Goal: Use online tool/utility: Use online tool/utility

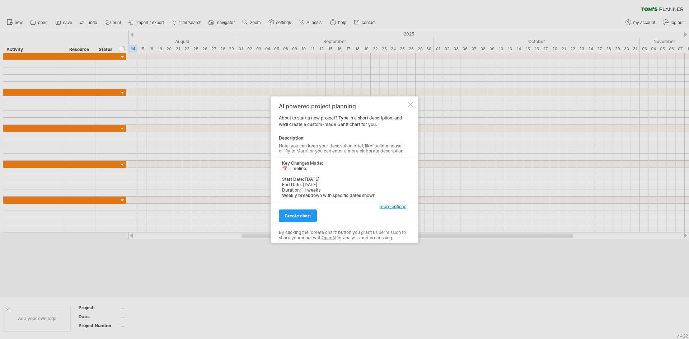
drag, startPoint x: 324, startPoint y: 190, endPoint x: 280, endPoint y: 191, distance: 44.2
click at [280, 191] on textarea "Key Changes Made: 📅 Timeline: Start Date: [DATE] End Date: [DATE] Duration: 11 …" at bounding box center [342, 180] width 127 height 46
drag, startPoint x: 384, startPoint y: 182, endPoint x: 273, endPoint y: 180, distance: 110.6
click at [273, 180] on div "AI powered project planning About to start a new project? Type in a short descr…" at bounding box center [345, 169] width 148 height 147
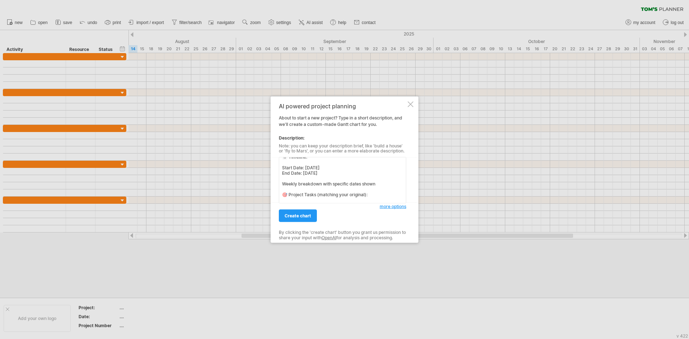
click at [273, 180] on div "AI powered project planning About to start a new project? Type in a short descr…" at bounding box center [345, 169] width 148 height 147
drag, startPoint x: 380, startPoint y: 183, endPoint x: 291, endPoint y: 186, distance: 88.7
click at [291, 186] on textarea "Key Changes Made: 📅 Timeline: Start Date: [DATE] End Date: [DATE] Weekly breakd…" at bounding box center [342, 180] width 127 height 46
drag, startPoint x: 378, startPoint y: 184, endPoint x: 280, endPoint y: 184, distance: 98.7
click at [280, 184] on textarea "Key Changes Made: 📅 Timeline: Start Date: [DATE] End Date: [DATE] Weekly breakd…" at bounding box center [342, 180] width 127 height 46
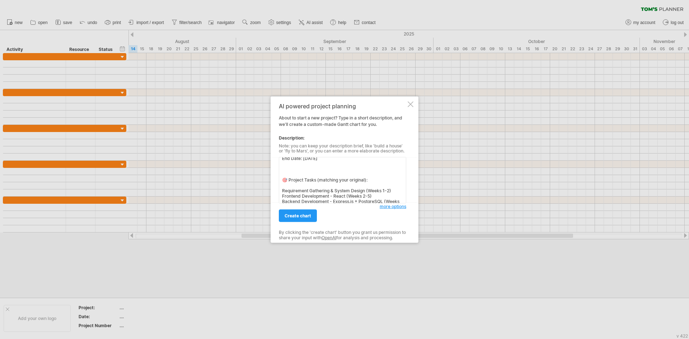
scroll to position [33, 0]
drag, startPoint x: 376, startPoint y: 198, endPoint x: 317, endPoint y: 172, distance: 64.0
click at [317, 172] on textarea "Key Changes Made: 📅 Timeline: Start Date: [DATE] End Date: [DATE] 🎯 Project Tas…" at bounding box center [342, 180] width 127 height 46
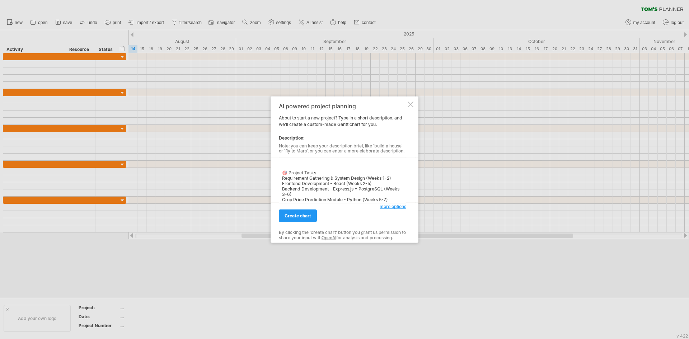
scroll to position [28, 0]
drag, startPoint x: 392, startPoint y: 185, endPoint x: 368, endPoint y: 184, distance: 24.1
click at [368, 184] on textarea "Key Changes Made: 📅 Timeline: Start Date: [DATE] End Date: [DATE] 🎯 Project Tas…" at bounding box center [342, 180] width 127 height 46
drag, startPoint x: 378, startPoint y: 190, endPoint x: 347, endPoint y: 191, distance: 31.3
click at [347, 191] on textarea "Key Changes Made: 📅 Timeline: Start Date: [DATE] End Date: [DATE] 🎯 Project Tas…" at bounding box center [342, 180] width 127 height 46
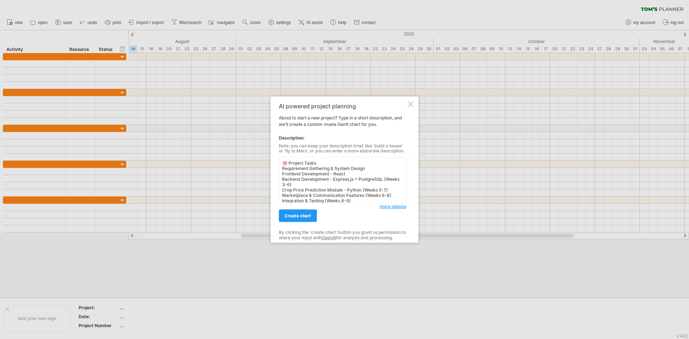
scroll to position [50, 0]
drag, startPoint x: 395, startPoint y: 192, endPoint x: 368, endPoint y: 196, distance: 27.0
click at [368, 196] on textarea "Key Changes Made: 📅 Timeline: Start Date: [DATE] End Date: [DATE] 🎯 Project Tas…" at bounding box center [342, 180] width 127 height 46
click at [353, 184] on textarea "Key Changes Made: 📅 Timeline: Start Date: [DATE] End Date: [DATE] 🎯 Project Tas…" at bounding box center [342, 180] width 127 height 46
drag, startPoint x: 312, startPoint y: 178, endPoint x: 281, endPoint y: 180, distance: 30.2
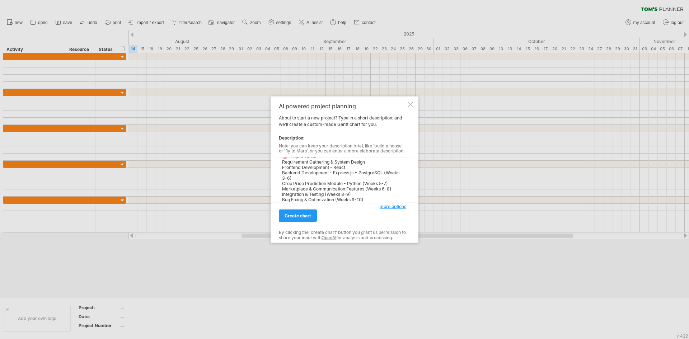
click at [281, 180] on textarea "Key Changes Made: 📅 Timeline: Start Date: [DATE] End Date: [DATE] 🎯 Project Tas…" at bounding box center [342, 180] width 127 height 46
drag, startPoint x: 390, startPoint y: 178, endPoint x: 362, endPoint y: 179, distance: 28.0
click at [362, 179] on textarea "Key Changes Made: 📅 Timeline: Start Date: [DATE] End Date: [DATE] 🎯 Project Tas…" at bounding box center [342, 180] width 127 height 46
drag, startPoint x: 394, startPoint y: 183, endPoint x: 366, endPoint y: 185, distance: 28.1
click at [366, 185] on textarea "Key Changes Made: 📅 Timeline: Start Date: [DATE] End Date: [DATE] 🎯 Project Tas…" at bounding box center [342, 180] width 127 height 46
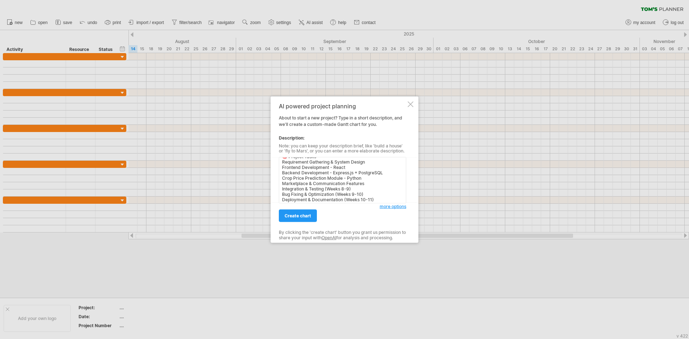
drag, startPoint x: 358, startPoint y: 188, endPoint x: 326, endPoint y: 191, distance: 32.0
click at [326, 191] on textarea "Key Changes Made: 📅 Timeline: Start Date: [DATE] End Date: [DATE] 🎯 Project Tas…" at bounding box center [342, 180] width 127 height 46
drag, startPoint x: 370, startPoint y: 185, endPoint x: 336, endPoint y: 187, distance: 33.8
click at [336, 187] on textarea "Key Changes Made: 📅 Timeline: Start Date: [DATE] End Date: [DATE] 🎯 Project Tas…" at bounding box center [342, 180] width 127 height 46
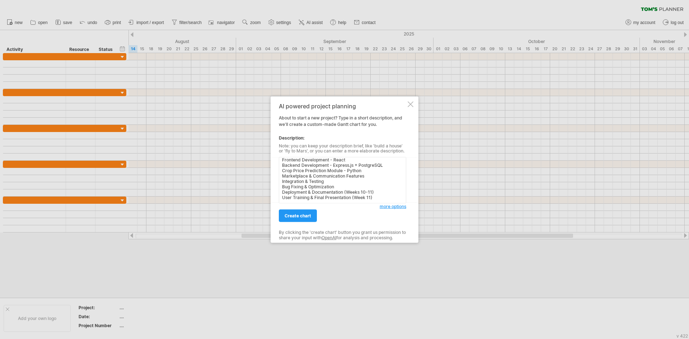
drag, startPoint x: 376, startPoint y: 191, endPoint x: 345, endPoint y: 193, distance: 30.6
click at [345, 193] on textarea "Key Changes Made: 📅 Timeline: Start Date: [DATE] End Date: [DATE] 🎯 Project Tas…" at bounding box center [342, 180] width 127 height 46
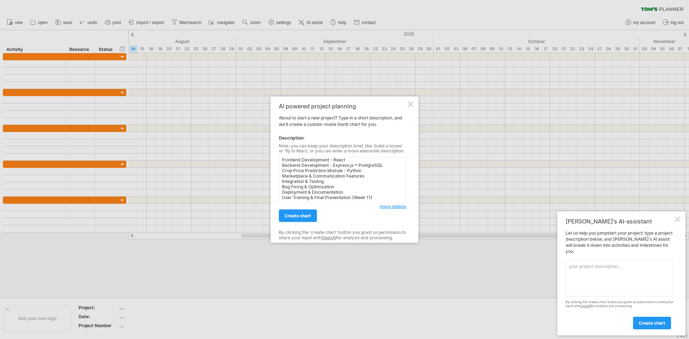
drag, startPoint x: 383, startPoint y: 196, endPoint x: 353, endPoint y: 199, distance: 29.5
click at [353, 199] on textarea "Key Changes Made: 📅 Timeline: Start Date: [DATE] End Date: [DATE] 🎯 Project Tas…" at bounding box center [342, 180] width 127 height 46
type textarea "Key Changes Made: 📅 Timeline: Start Date: [DATE] End Date: [DATE] 🎯 Project Tas…"
click at [309, 219] on link "create chart" at bounding box center [298, 216] width 38 height 13
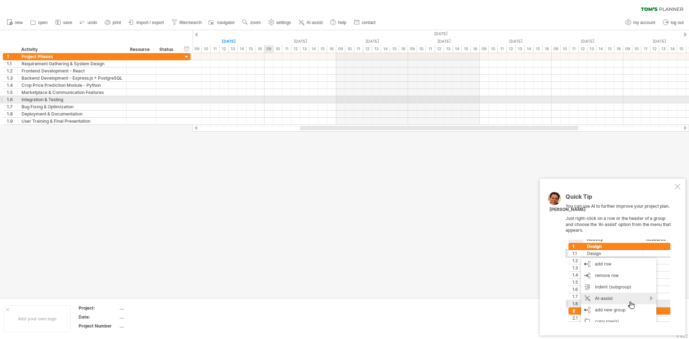
click at [265, 103] on div at bounding box center [441, 99] width 497 height 7
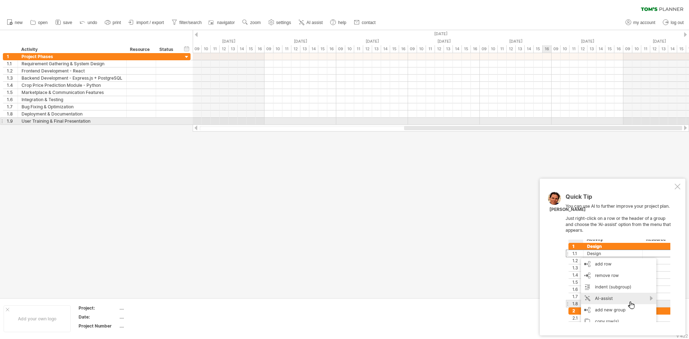
drag, startPoint x: 409, startPoint y: 127, endPoint x: 547, endPoint y: 121, distance: 138.4
click at [547, 121] on div "Trying to reach [DOMAIN_NAME] Connected again... 0% clear filter new 1" at bounding box center [344, 169] width 689 height 339
drag, startPoint x: 524, startPoint y: 128, endPoint x: 618, endPoint y: 121, distance: 93.6
click at [618, 121] on div "Trying to reach [DOMAIN_NAME] Connected again... 0% clear filter new 1" at bounding box center [344, 169] width 689 height 339
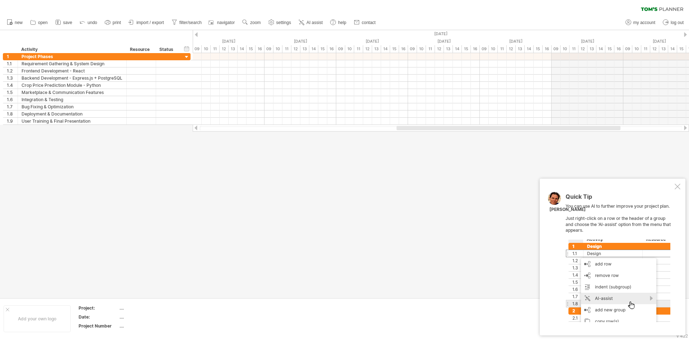
click at [685, 34] on div at bounding box center [685, 34] width 3 height 5
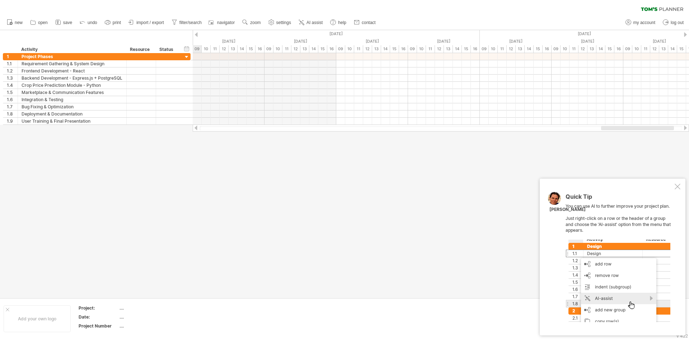
click at [685, 34] on div at bounding box center [685, 34] width 3 height 5
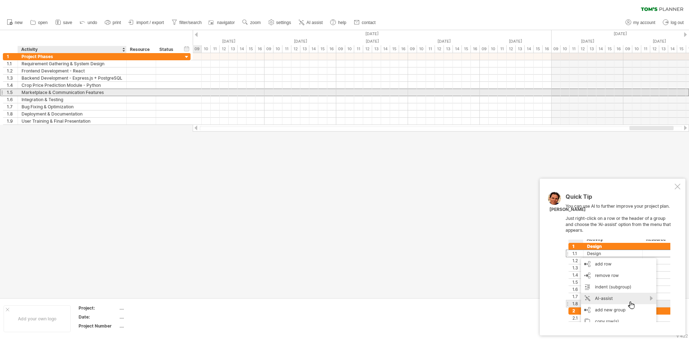
click at [79, 92] on div "Marketplace & Communication Features" at bounding box center [72, 92] width 101 height 7
